Goal: Task Accomplishment & Management: Complete application form

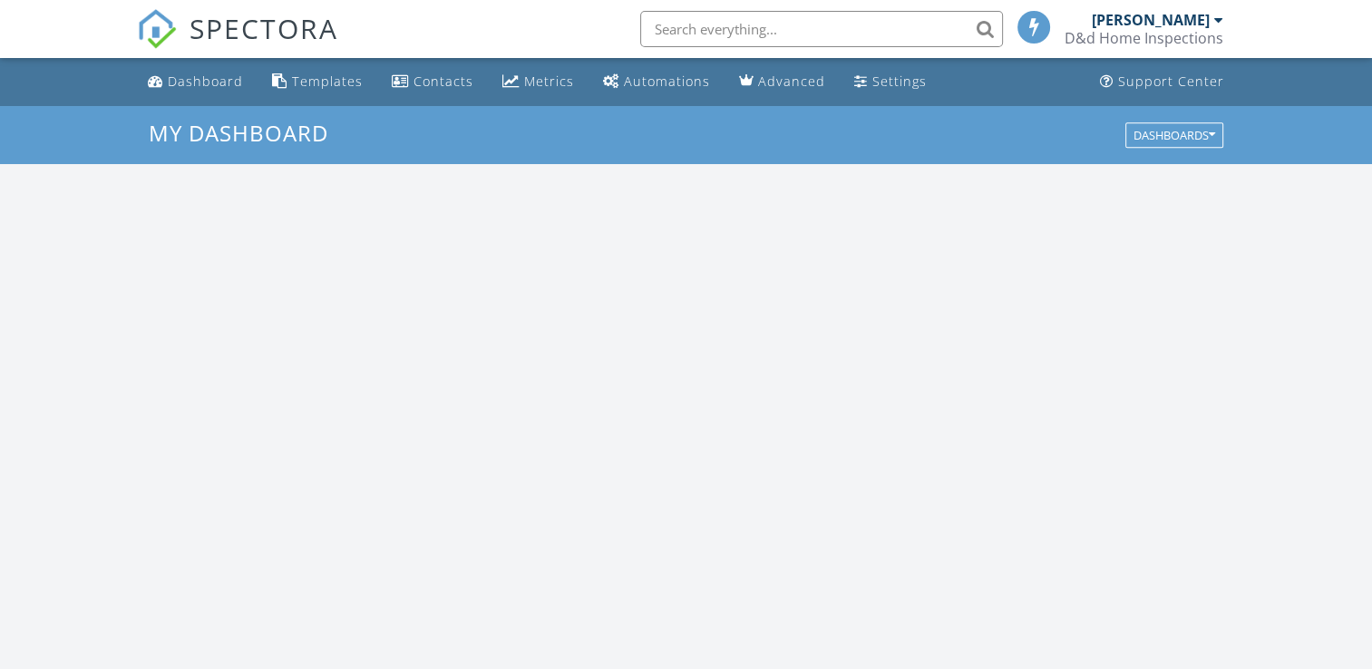
scroll to position [1678, 1400]
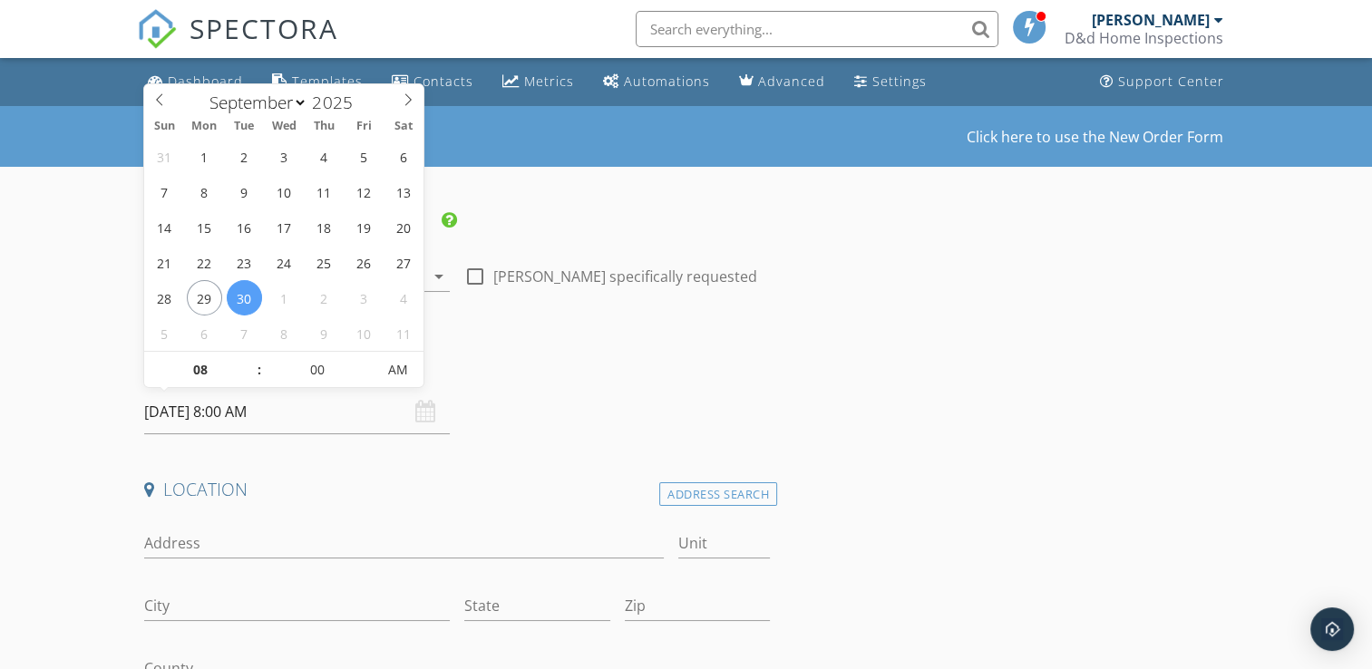
click at [225, 414] on input "[DATE] 8:00 AM" at bounding box center [297, 412] width 306 height 44
select select "9"
type input "[DATE] 8:00 AM"
click at [258, 366] on span ":" at bounding box center [258, 370] width 5 height 36
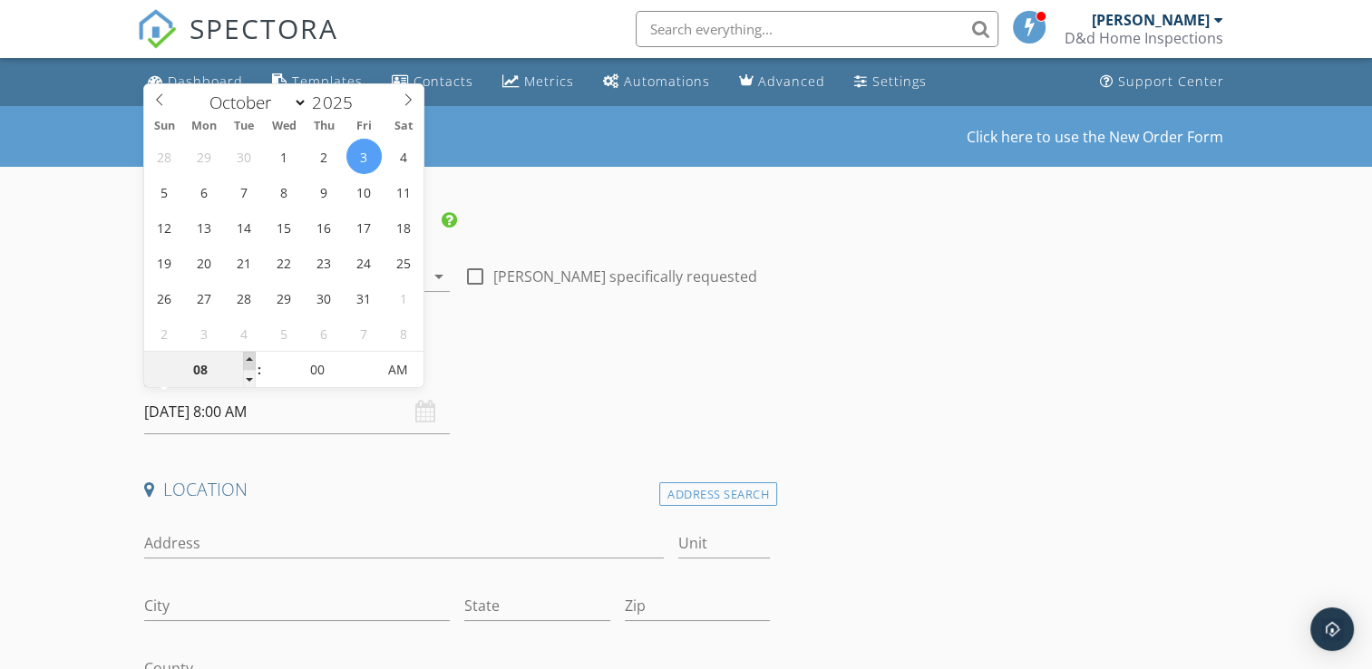
type input "09"
type input "10/03/2025 9:00 AM"
click at [250, 360] on span at bounding box center [249, 361] width 13 height 18
type input "10"
type input "10/03/2025 10:00 AM"
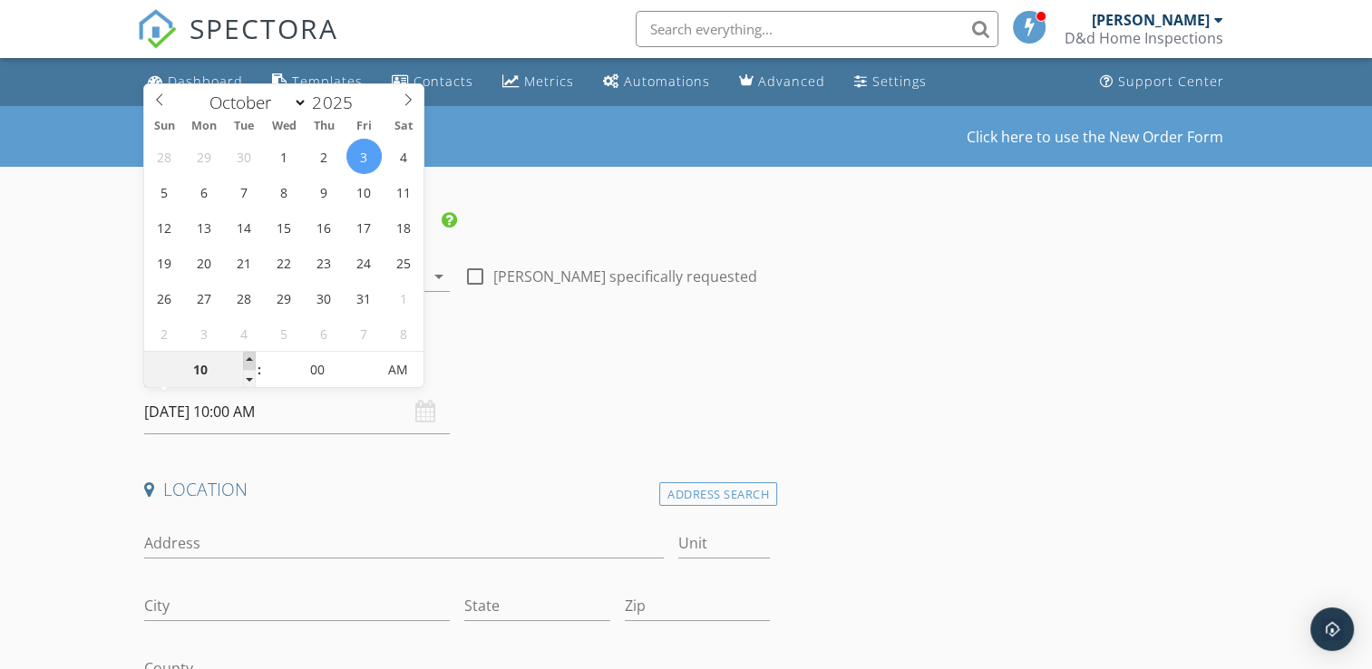
click at [250, 360] on span at bounding box center [249, 361] width 13 height 18
click at [334, 369] on input "00" at bounding box center [318, 371] width 112 height 36
type input "30"
type input "[DATE] 10:30 AM"
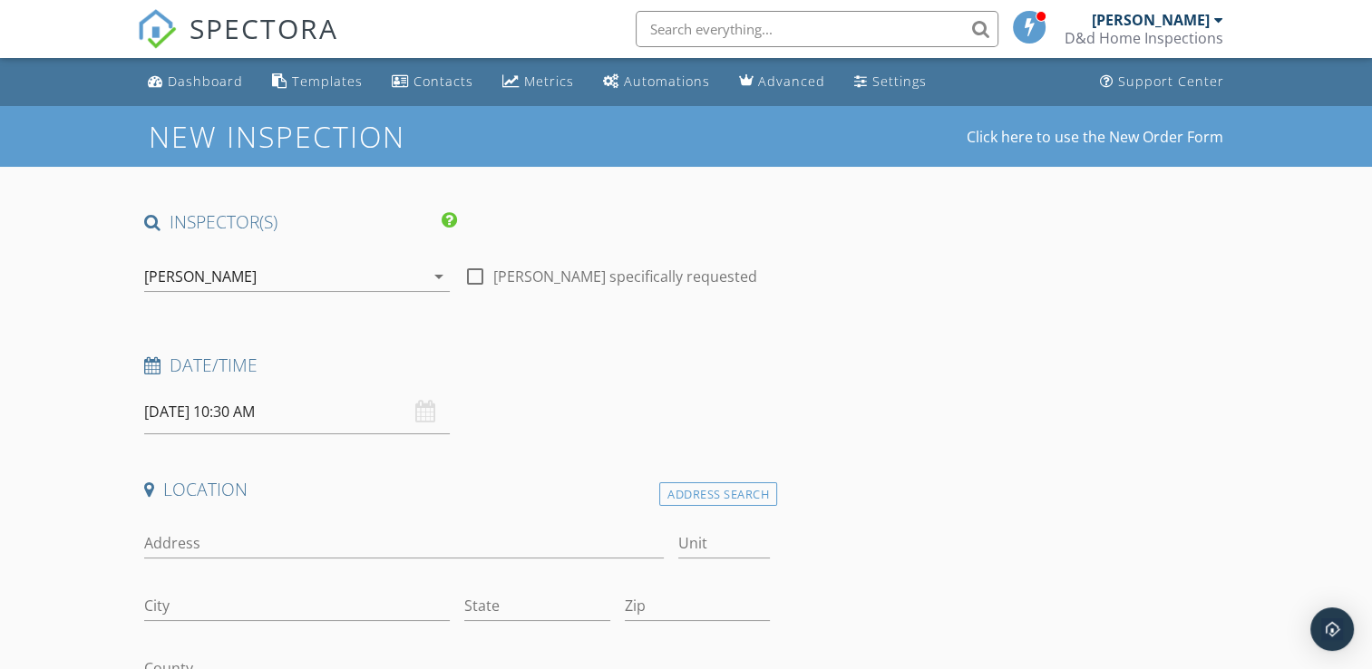
click at [245, 538] on input "Address" at bounding box center [403, 544] width 519 height 30
type input "[STREET_ADDRESS]"
click at [225, 613] on input "City" at bounding box center [297, 606] width 306 height 30
type input "[GEOGRAPHIC_DATA]"
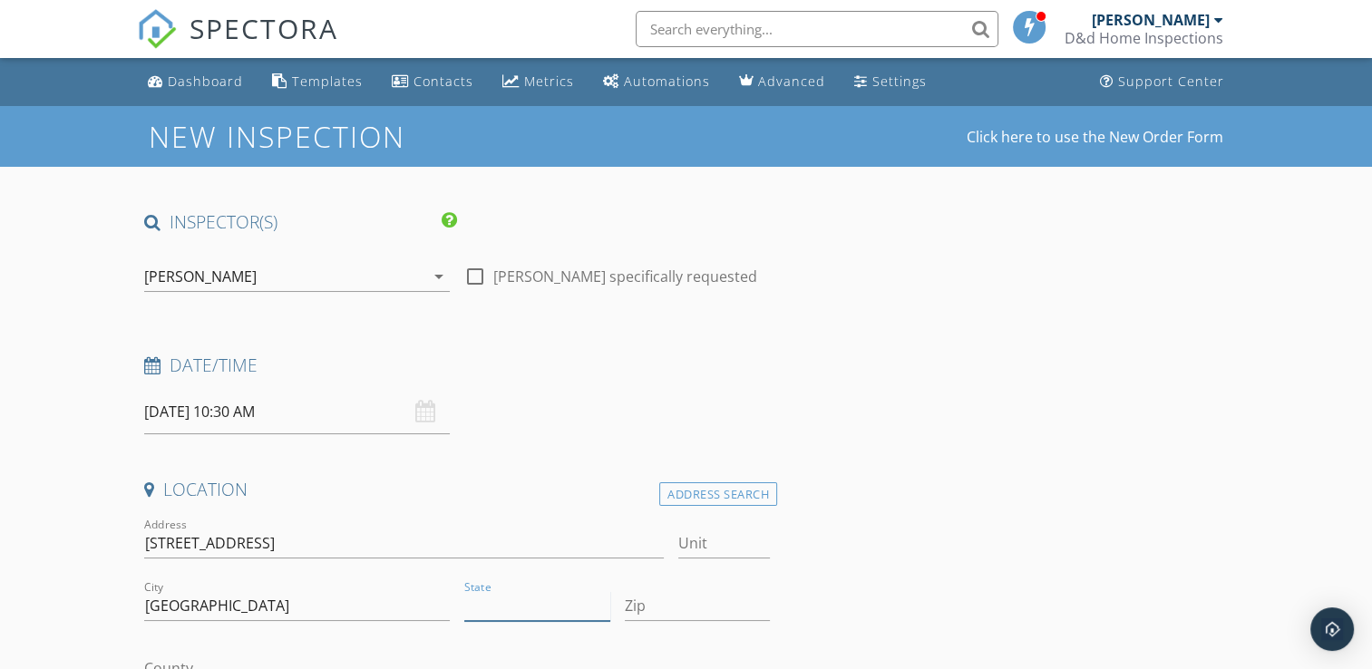
click at [485, 606] on input "State" at bounding box center [537, 606] width 146 height 30
type input "LA"
click at [667, 607] on input "Zip" at bounding box center [698, 606] width 146 height 30
type input "70122"
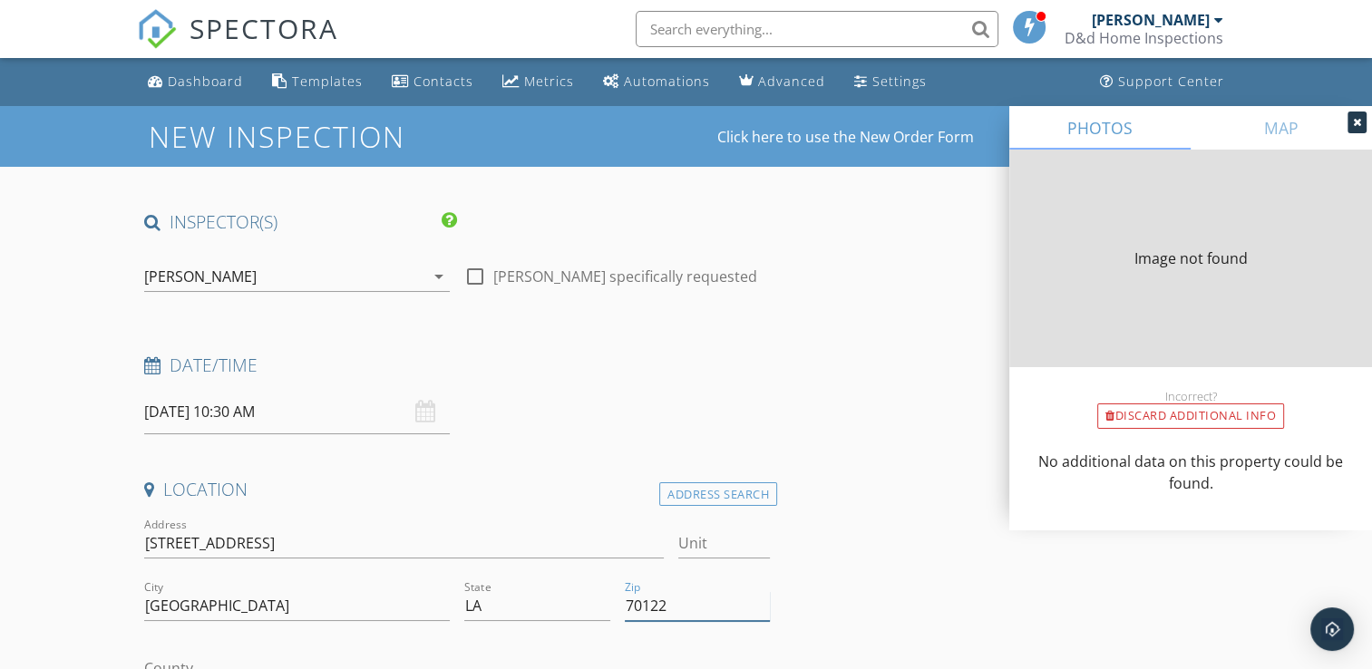
type input "2748"
type input "1950"
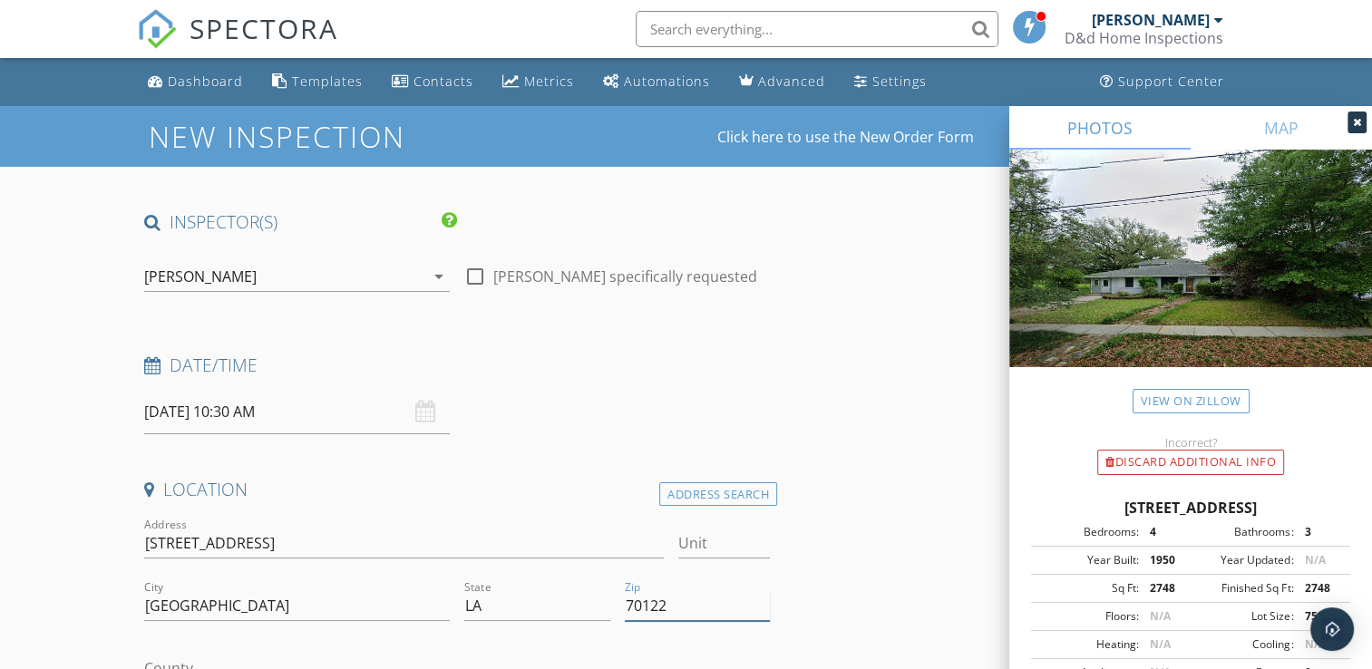
type input "70122"
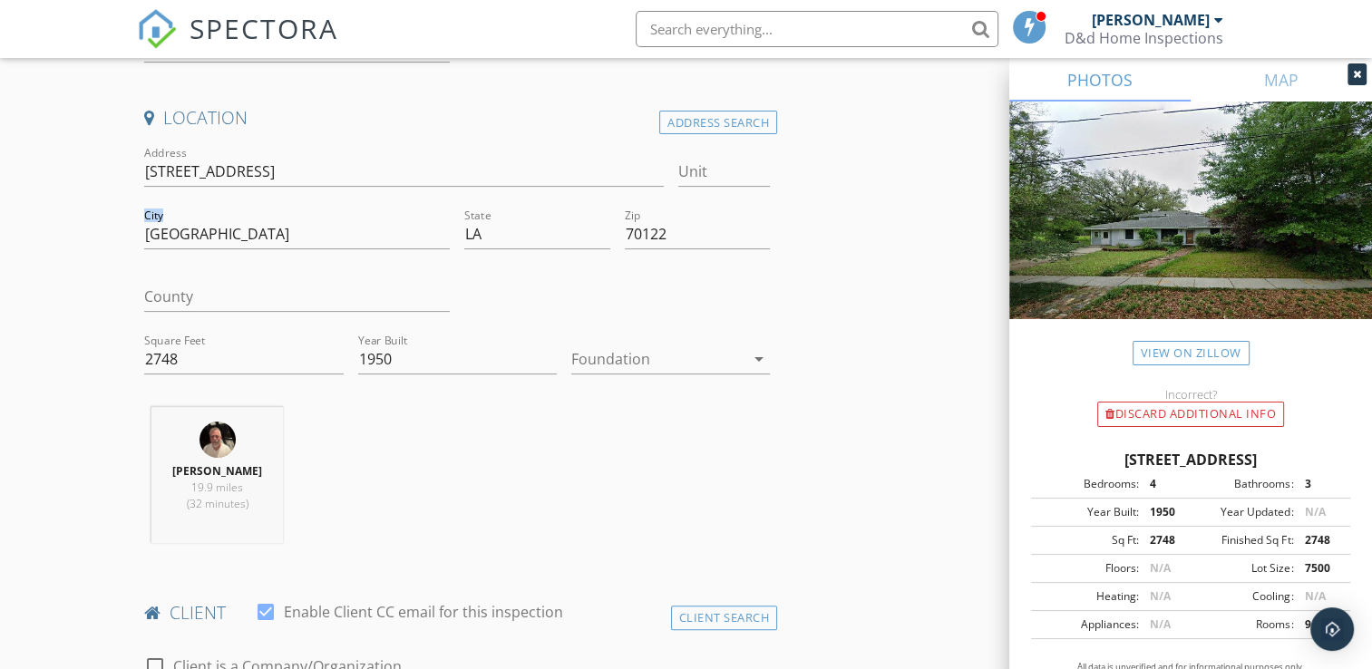
scroll to position [373, 0]
click at [659, 362] on div at bounding box center [657, 358] width 173 height 29
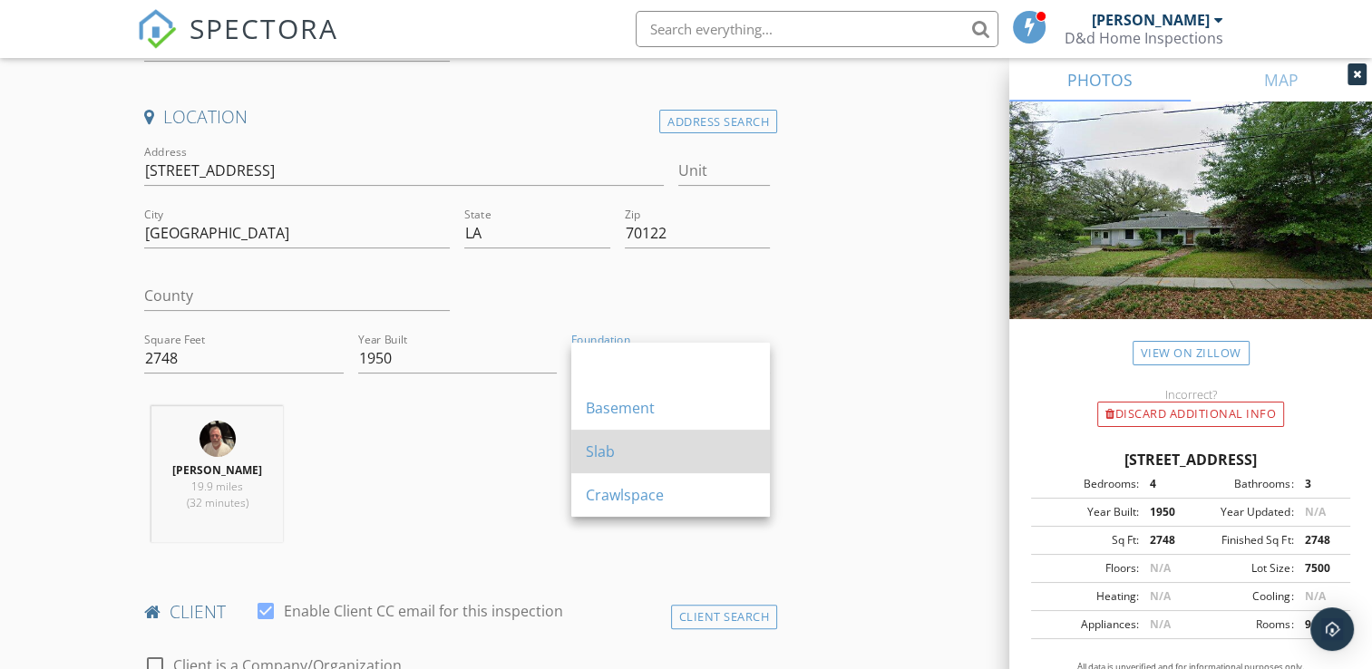
click at [640, 447] on div "Slab" at bounding box center [671, 452] width 170 height 22
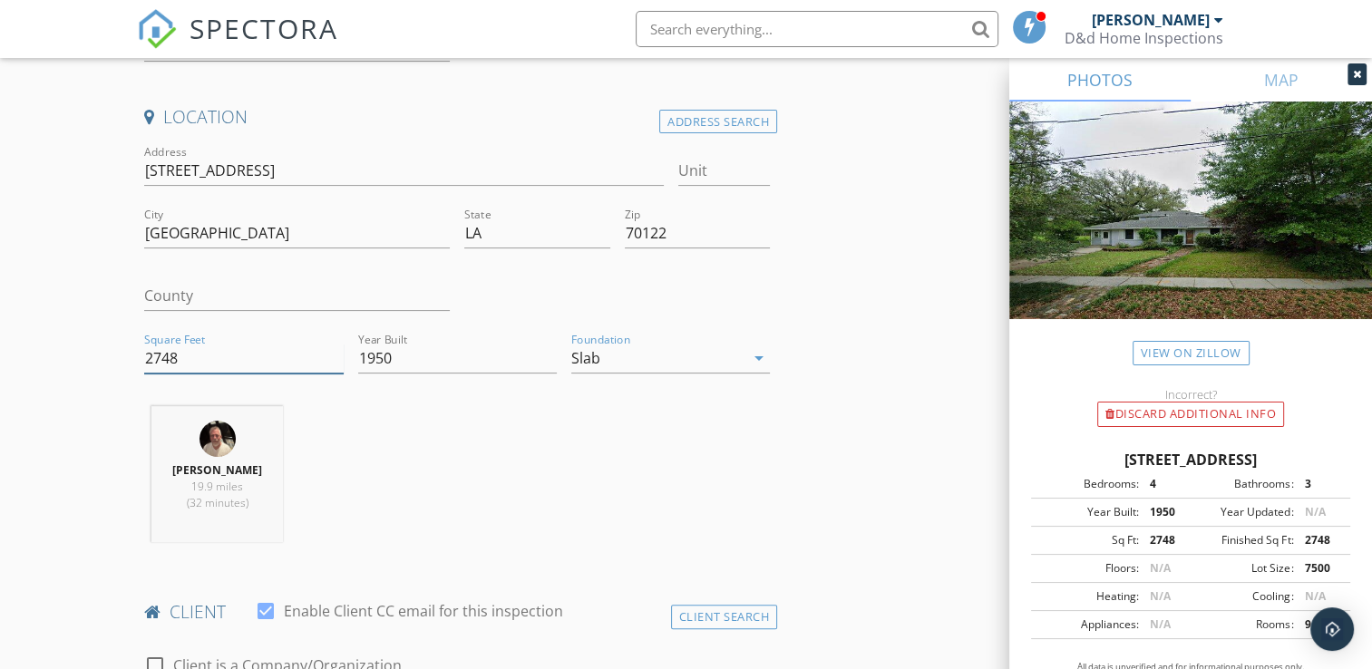
click at [199, 352] on input "2748" at bounding box center [243, 359] width 199 height 30
type input "2"
type input "2851"
click at [390, 352] on input "1950" at bounding box center [457, 359] width 199 height 30
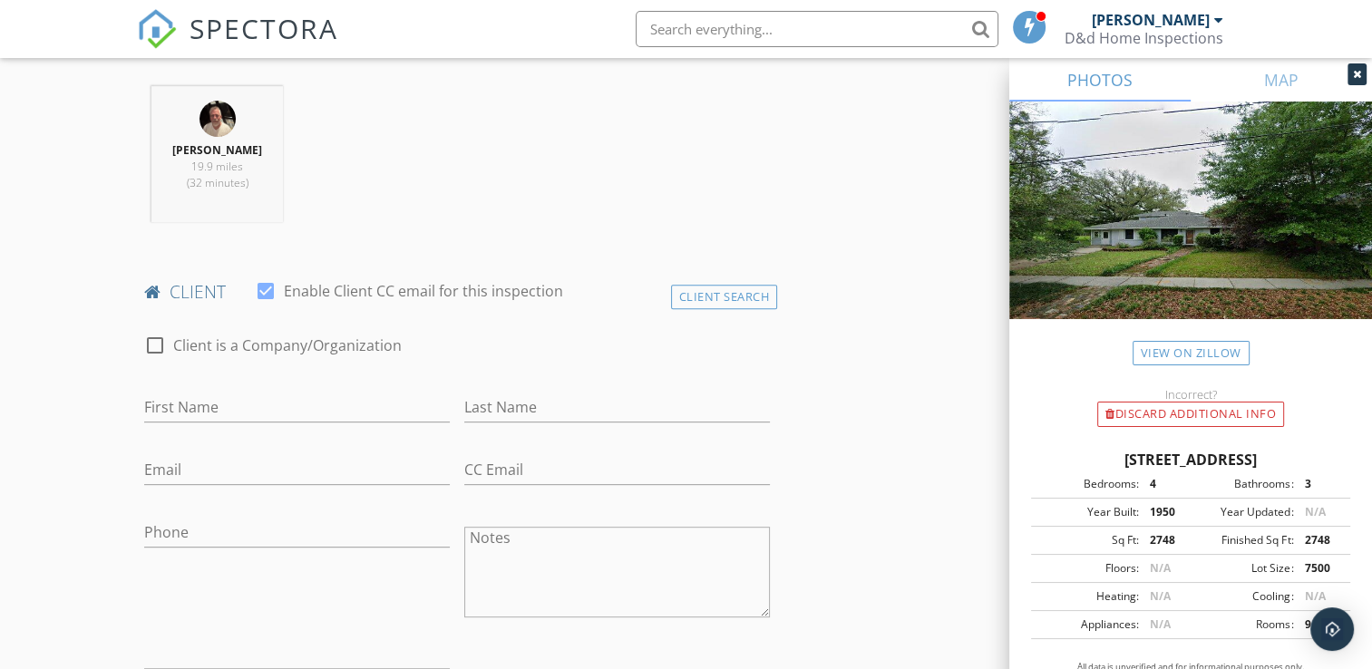
scroll to position [693, 0]
type input "1946"
click at [209, 412] on input "First Name" at bounding box center [297, 408] width 306 height 30
type input "Marvin"
type input "Arnold"
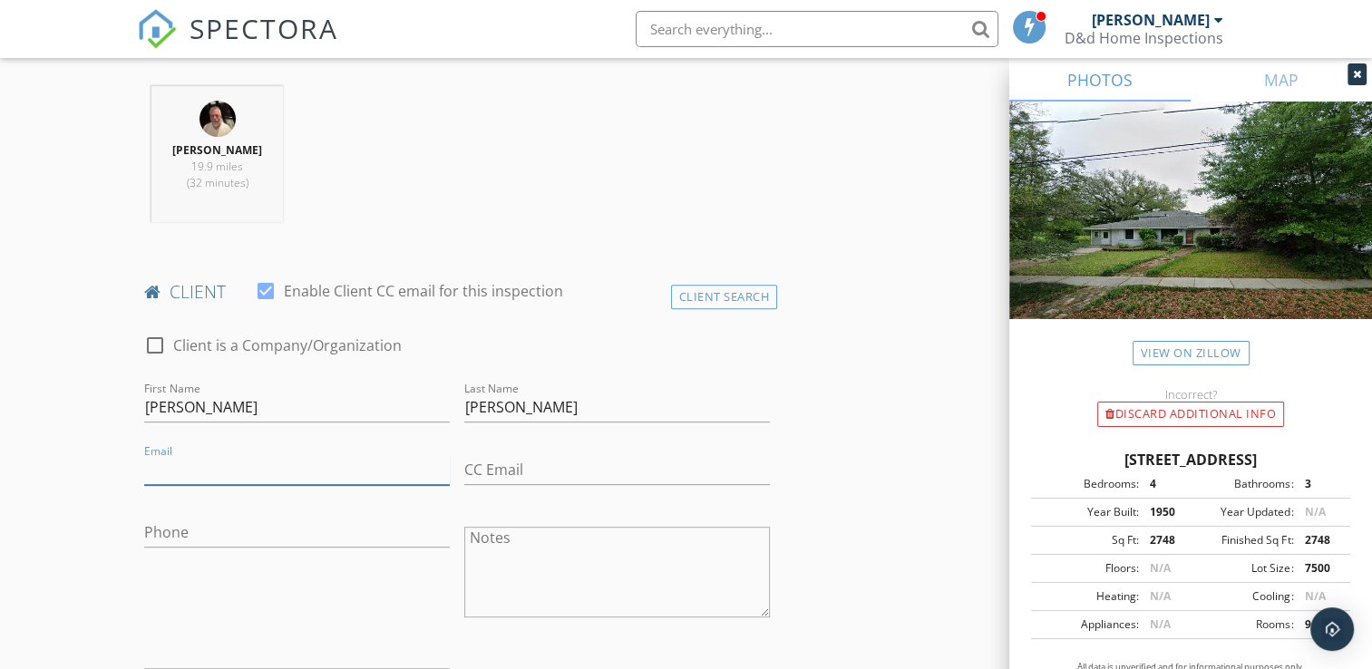
click at [149, 471] on input "Email" at bounding box center [297, 470] width 306 height 30
type input "marvin@geeky.rocks"
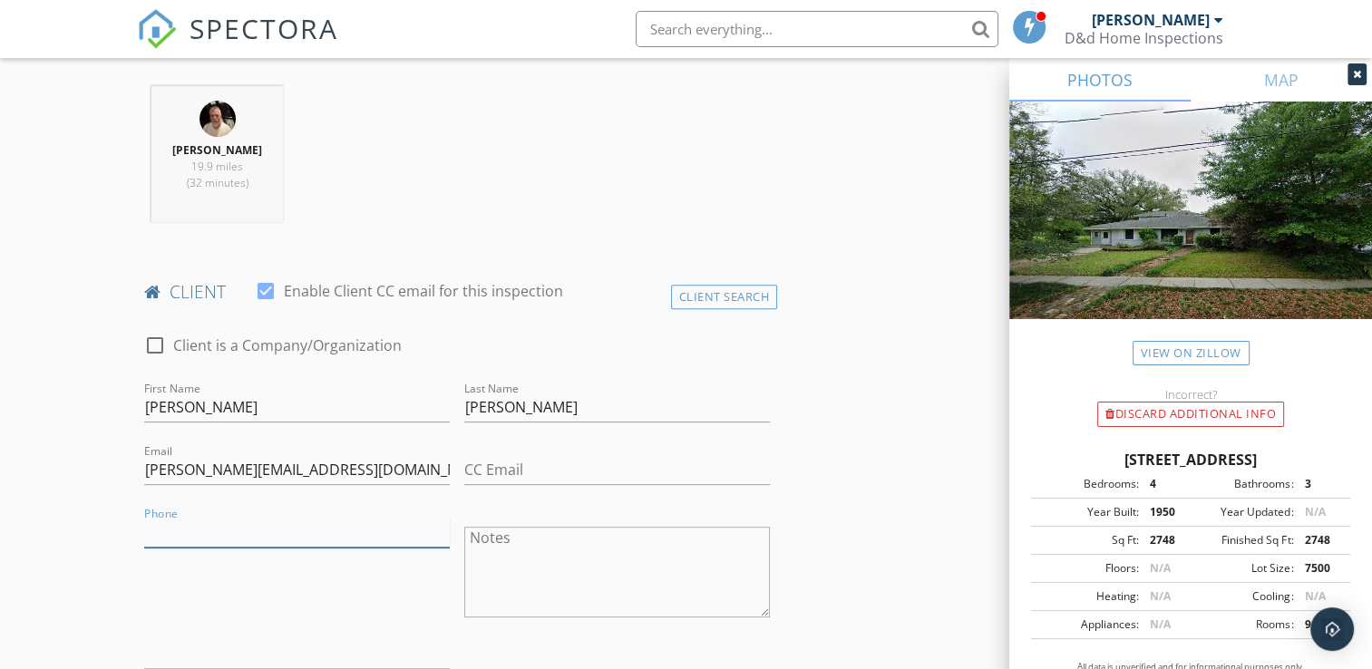
click at [214, 523] on input "Phone" at bounding box center [297, 533] width 306 height 30
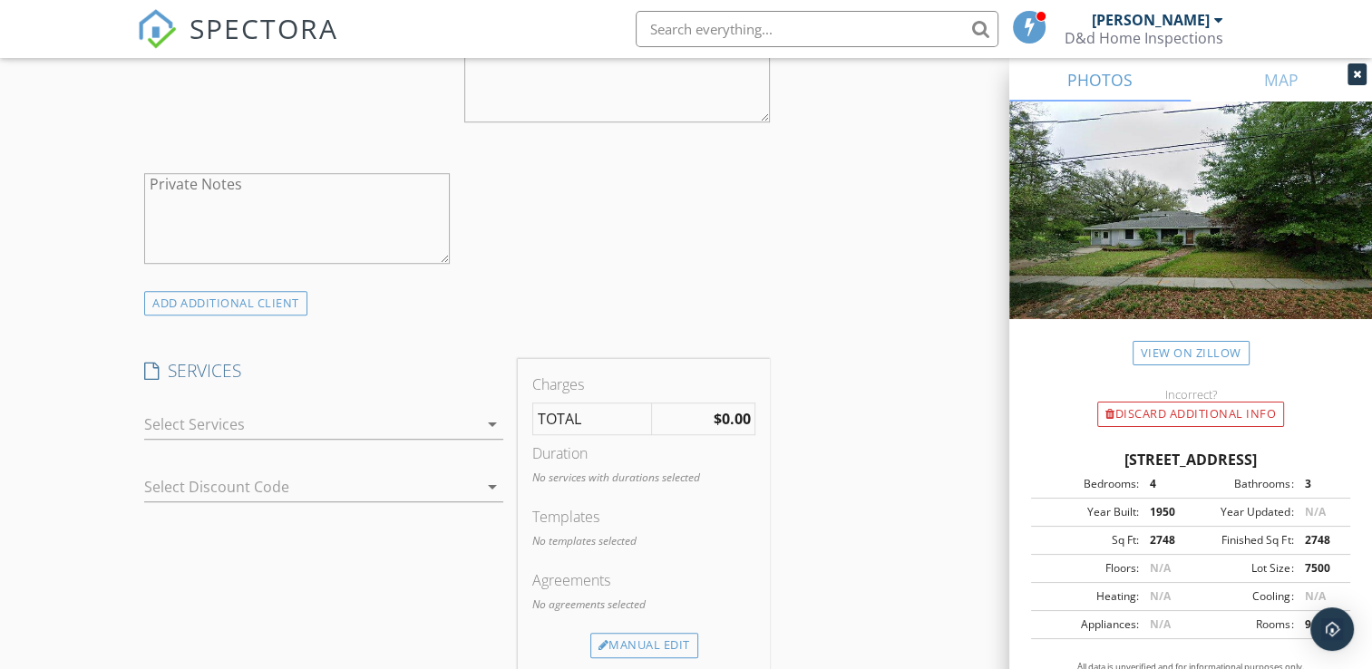
scroll to position [1189, 0]
type input "301-686-4576"
click at [327, 430] on div at bounding box center [311, 423] width 334 height 29
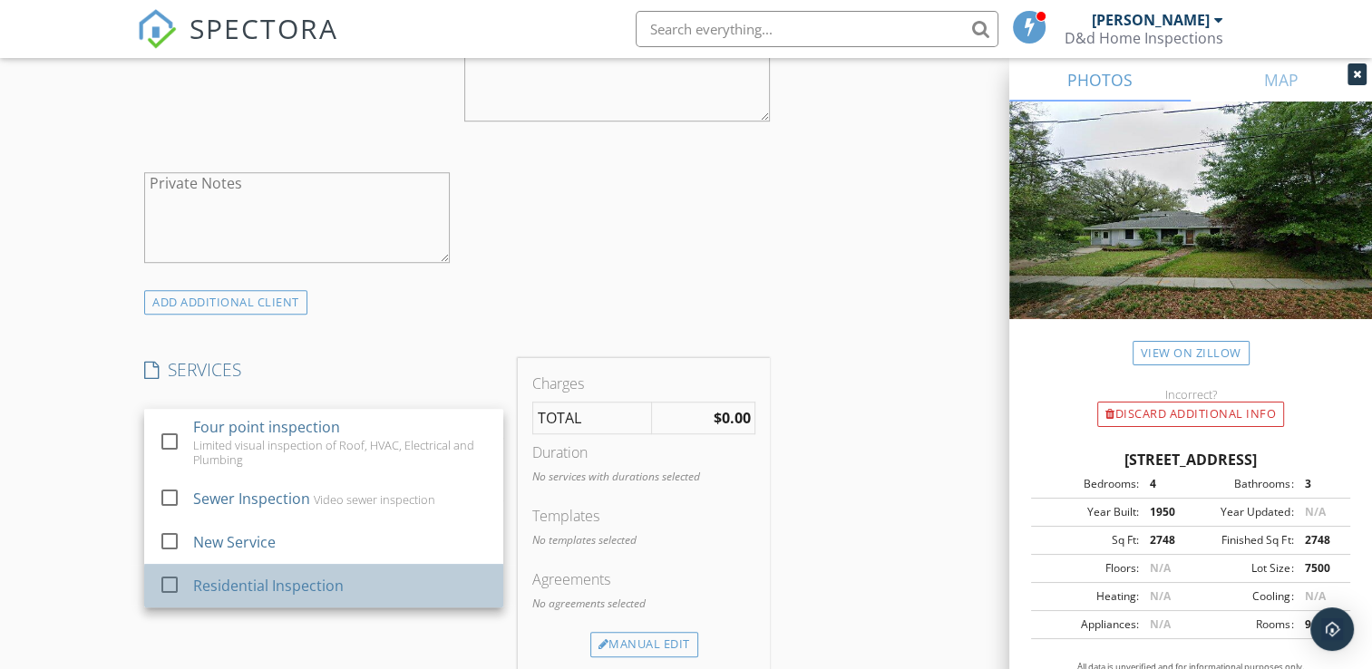
click at [278, 590] on div "Residential Inspection" at bounding box center [269, 586] width 150 height 22
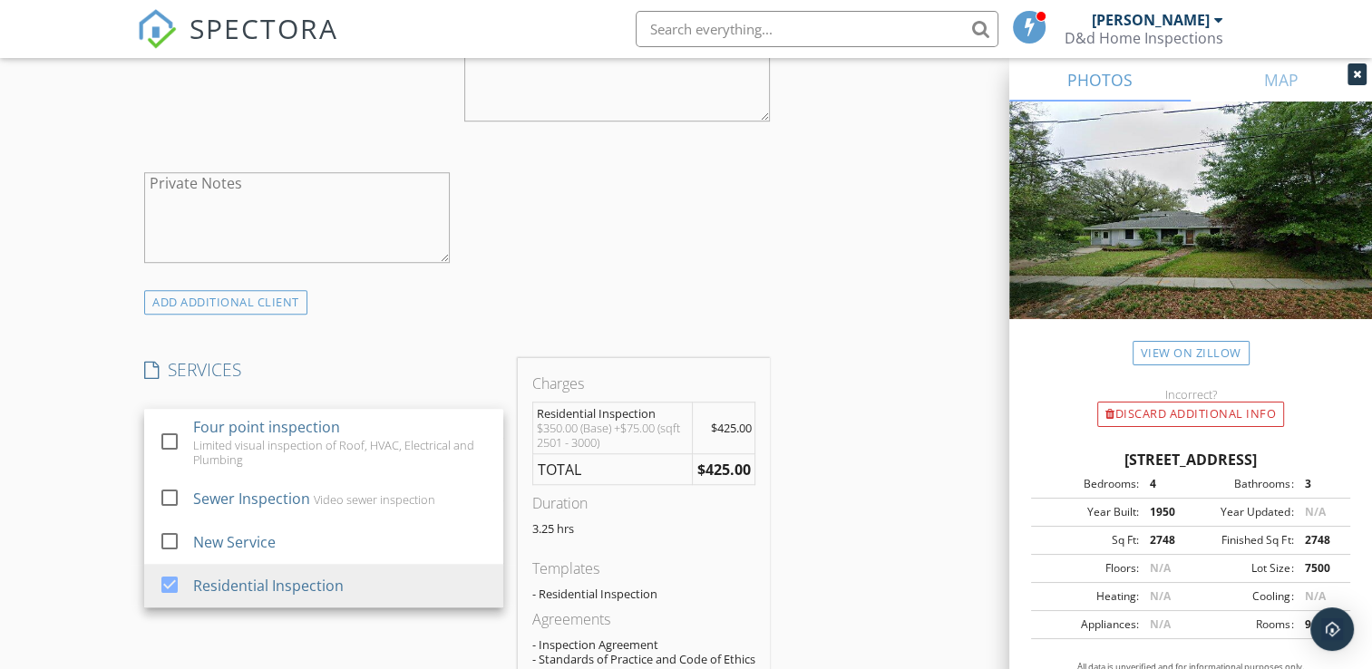
click at [276, 621] on div "SERVICES check_box_outline_blank Four point inspection Limited visual inspectio…" at bounding box center [324, 535] width 374 height 355
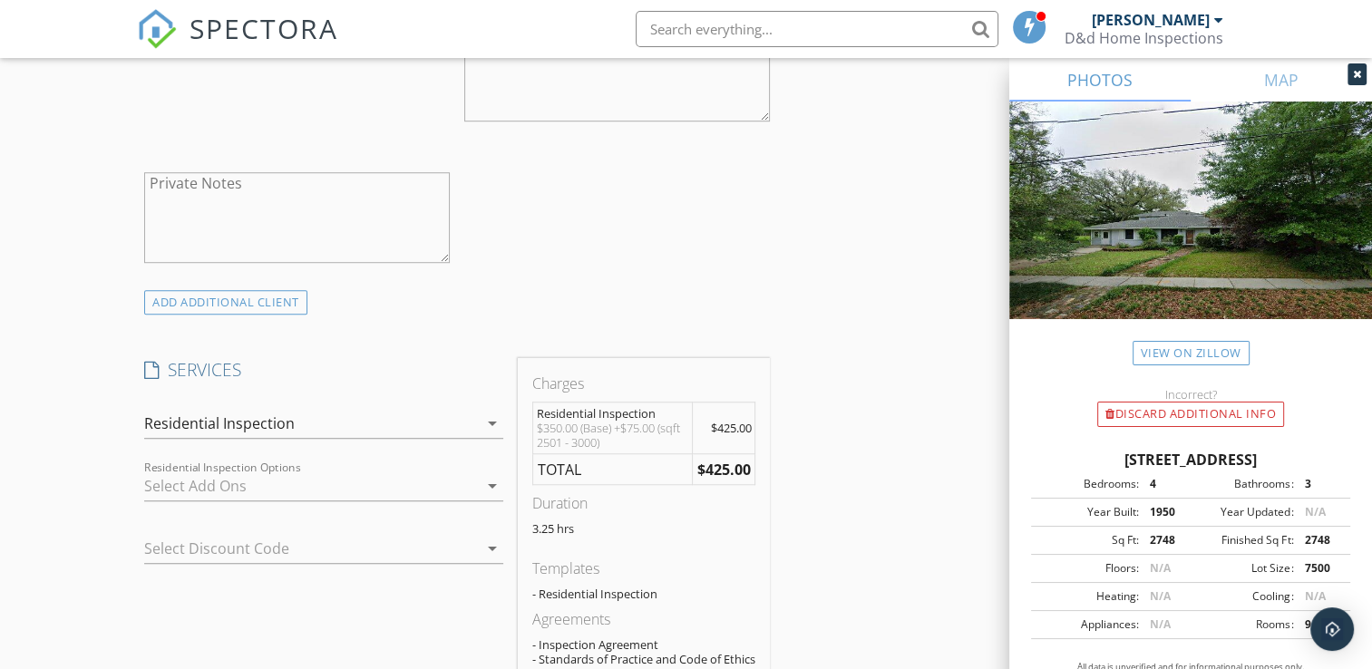
click at [283, 486] on div at bounding box center [311, 485] width 334 height 29
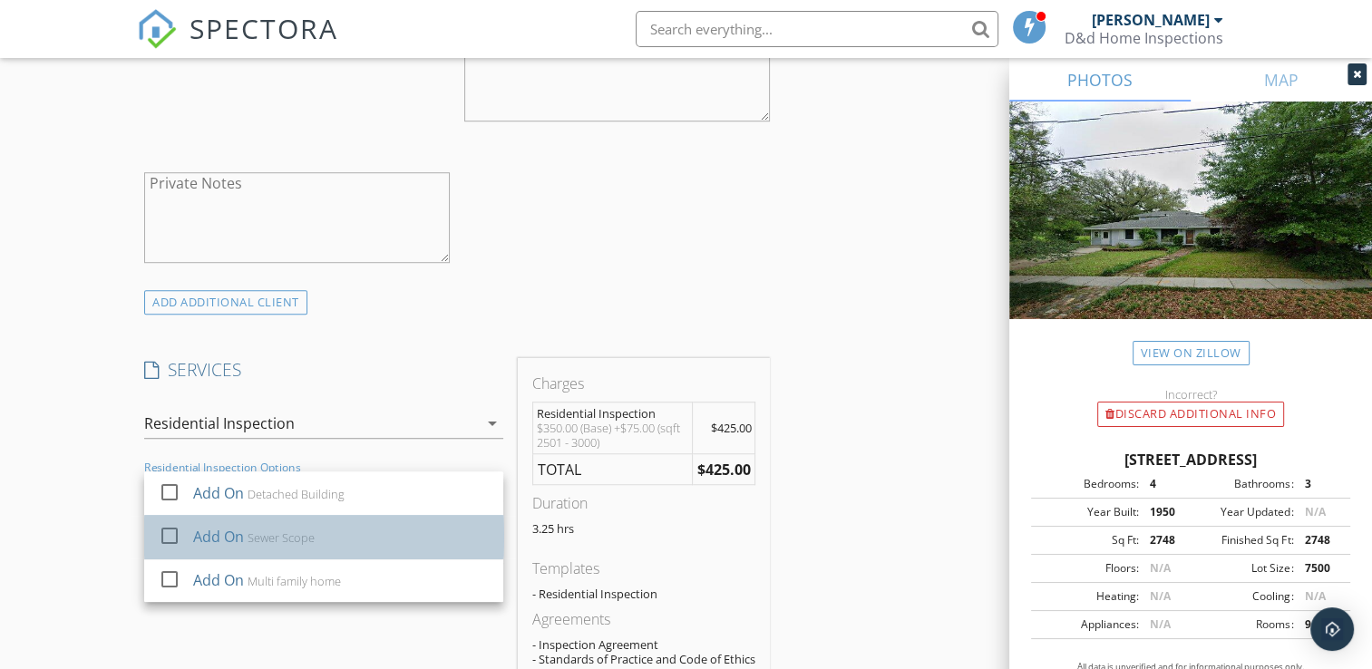
click at [270, 542] on div "Sewer Scope" at bounding box center [281, 537] width 67 height 15
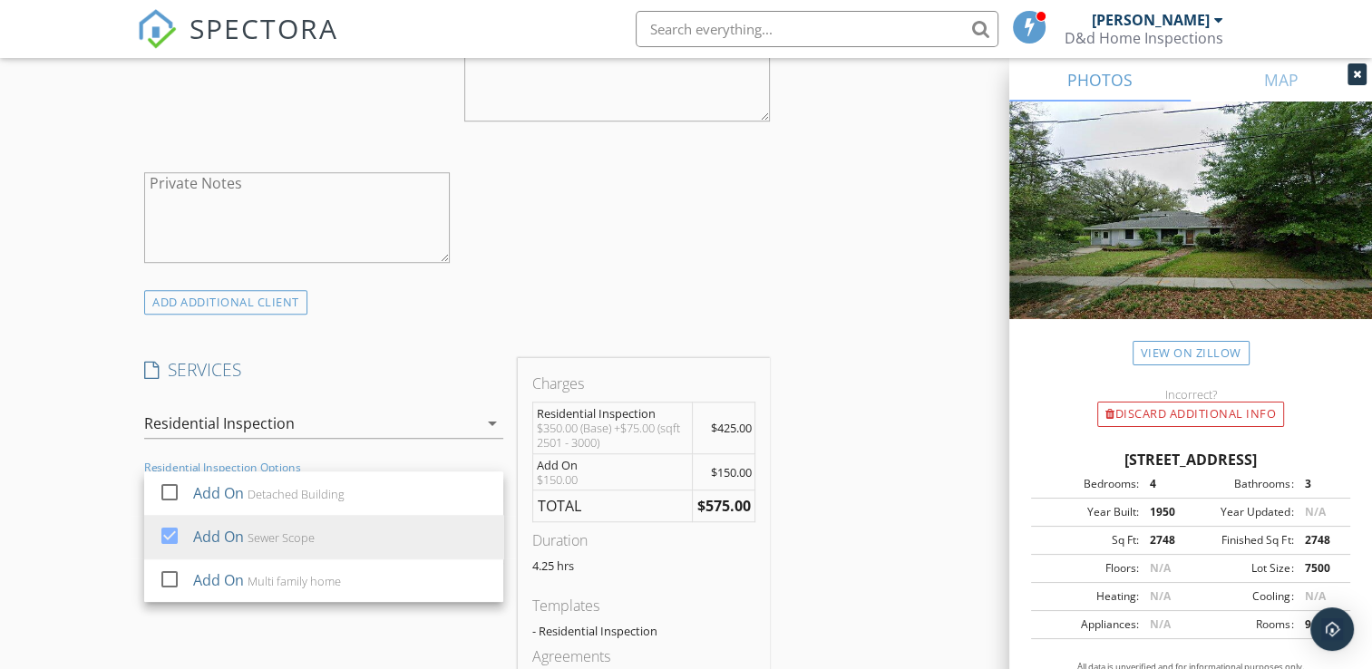
click at [278, 627] on div "SERVICES check_box_outline_blank Four point inspection Limited visual inspectio…" at bounding box center [324, 561] width 374 height 407
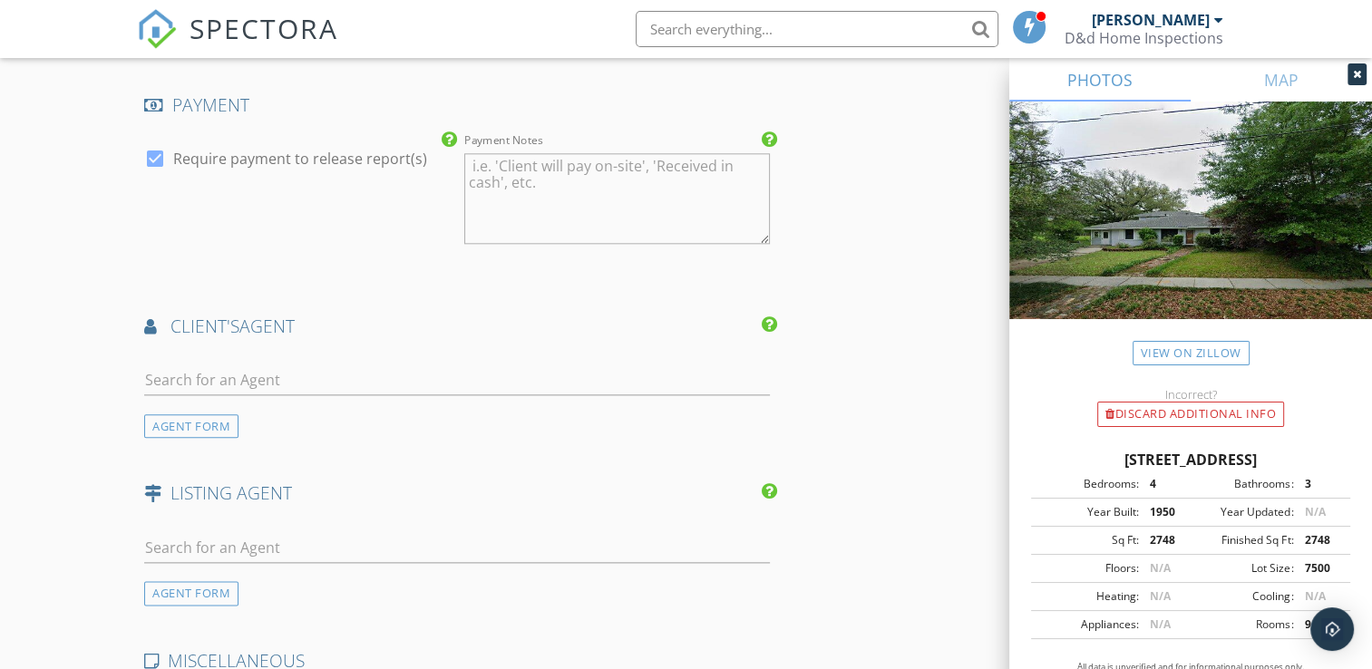
scroll to position [2043, 0]
click at [204, 390] on input "text" at bounding box center [457, 379] width 626 height 30
type input "Anthony"
click at [364, 430] on div "No results found. Click to add a new Agent" at bounding box center [288, 419] width 273 height 22
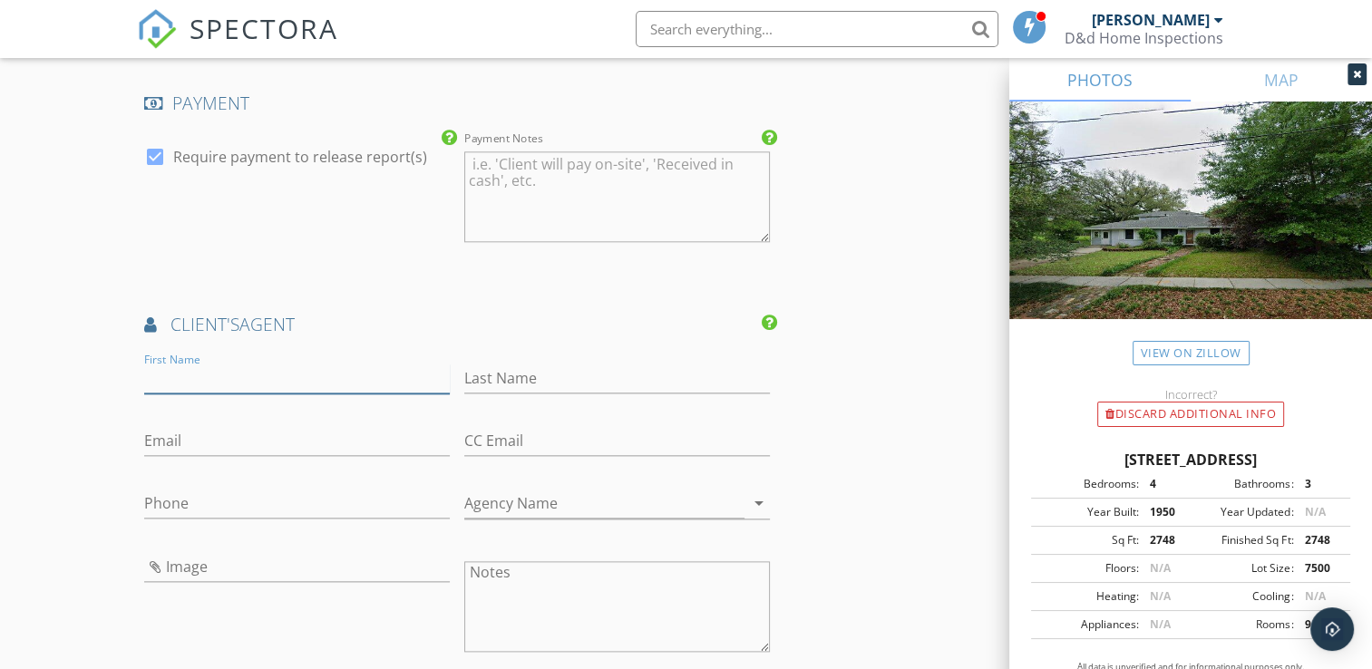
click at [320, 387] on input "First Name" at bounding box center [297, 379] width 306 height 30
type input "Anthony"
type input "Watley"
click at [255, 451] on input "Email" at bounding box center [297, 441] width 306 height 30
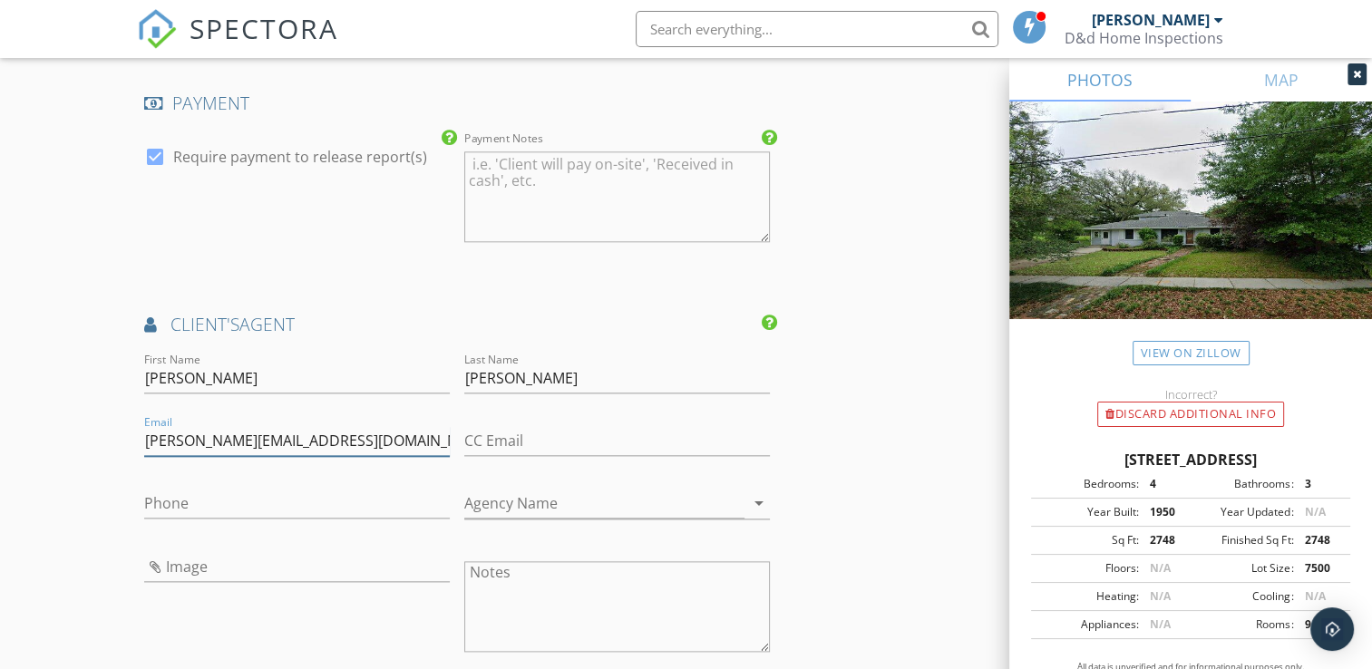
type input "Anthony@fqr.com"
click at [250, 511] on input "Phone" at bounding box center [297, 504] width 306 height 30
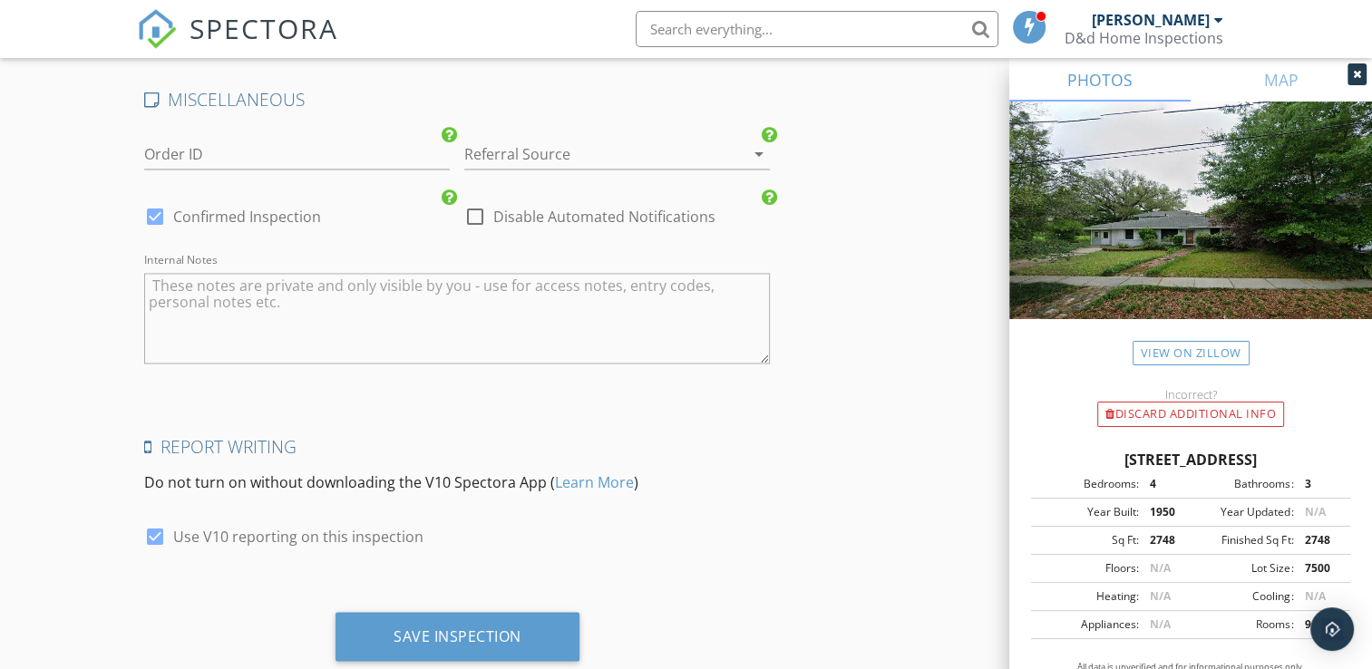
scroll to position [3068, 0]
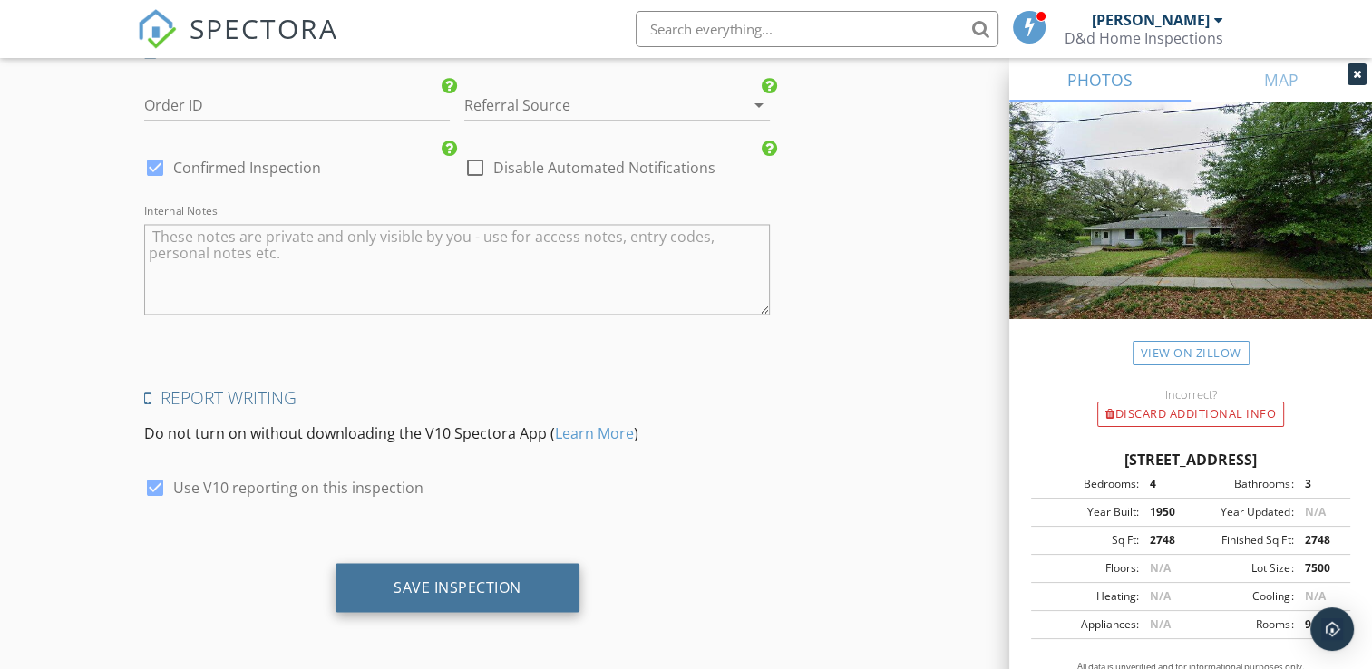
type input "504-715-6398"
click at [461, 597] on div "Save Inspection" at bounding box center [457, 587] width 244 height 49
